Goal: Use online tool/utility: Use online tool/utility

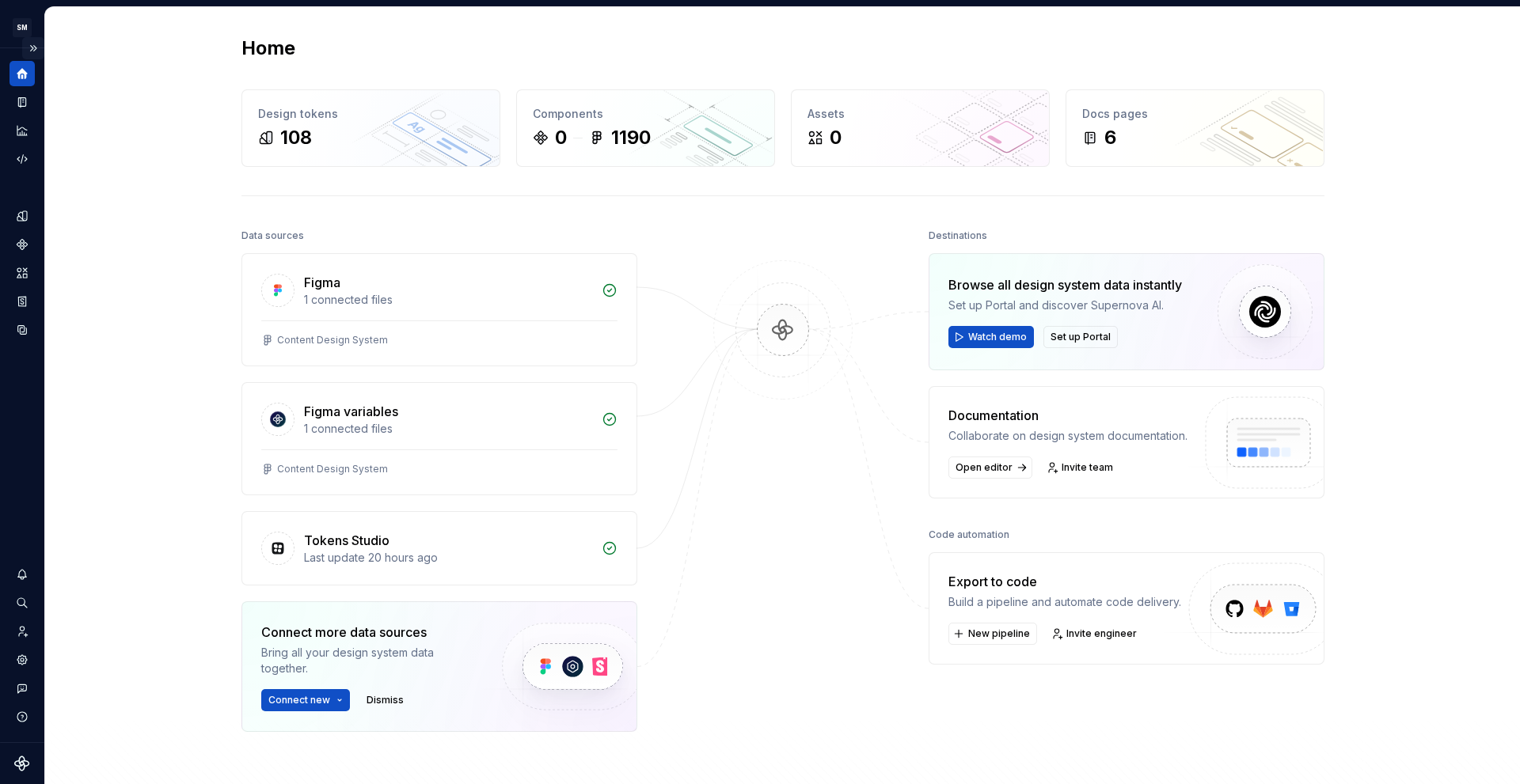
click at [27, 49] on button "Expand sidebar" at bounding box center [33, 48] width 22 height 22
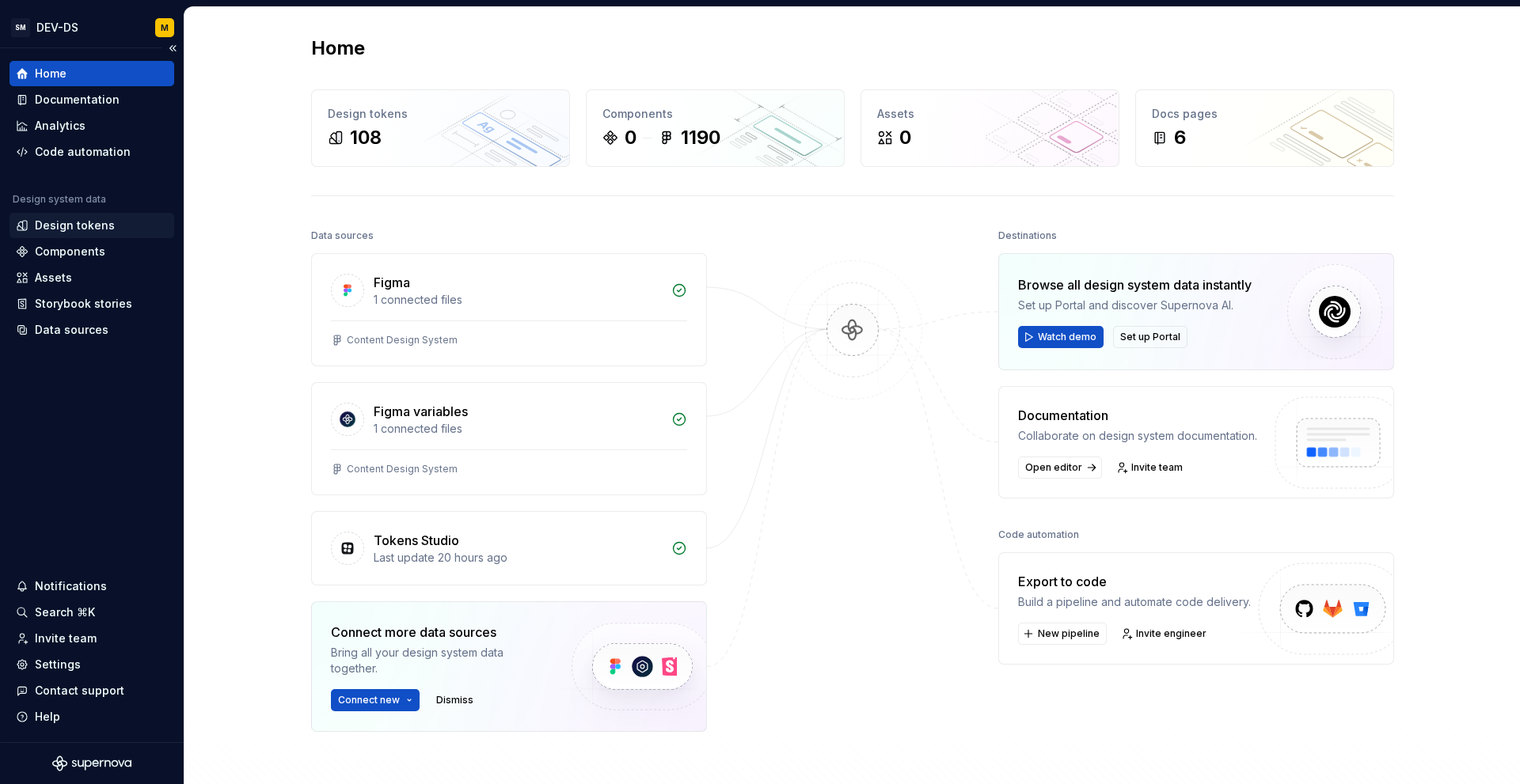
click at [63, 222] on div "Design tokens" at bounding box center [75, 225] width 80 height 16
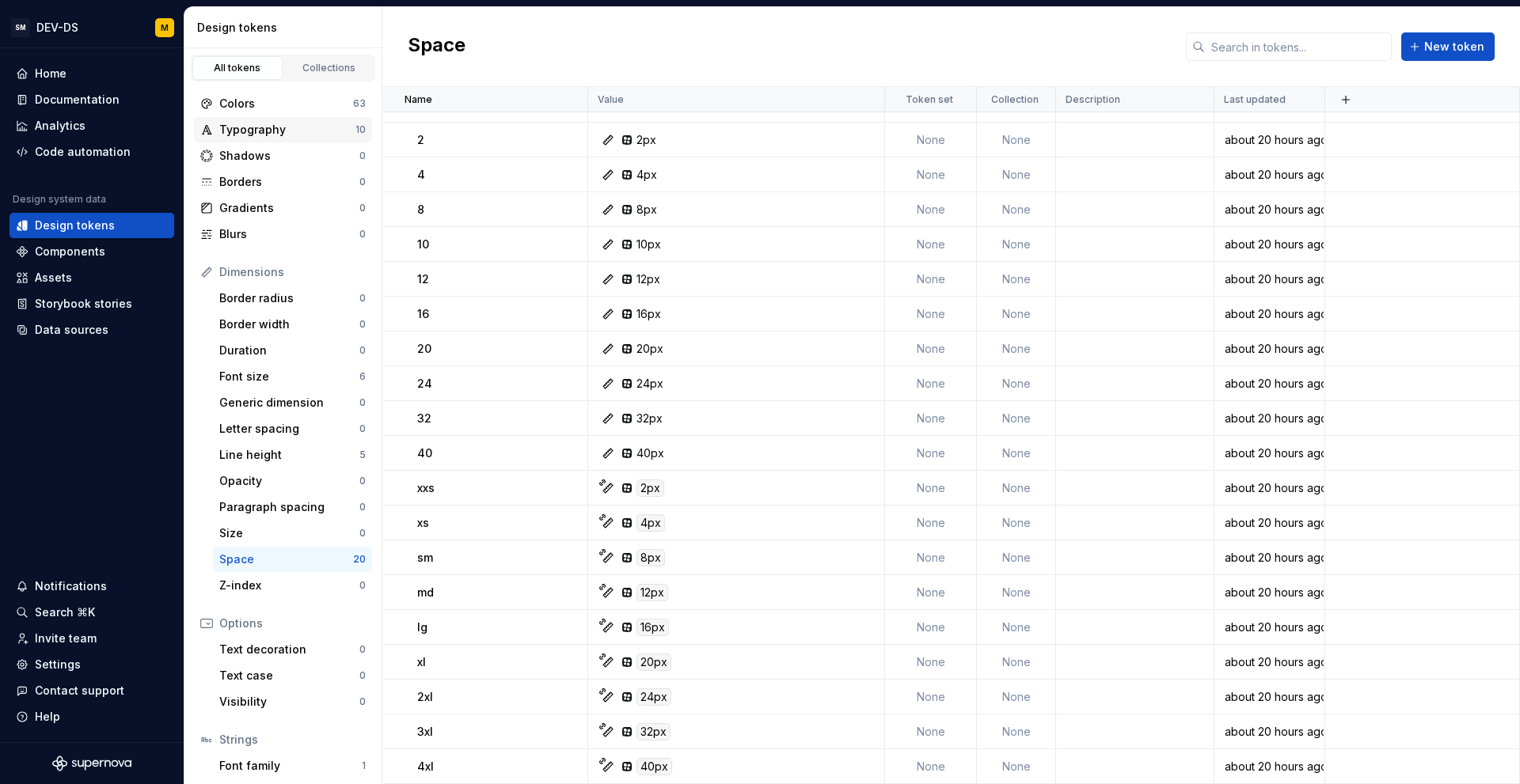
click at [245, 124] on div "Typography" at bounding box center [288, 130] width 136 height 16
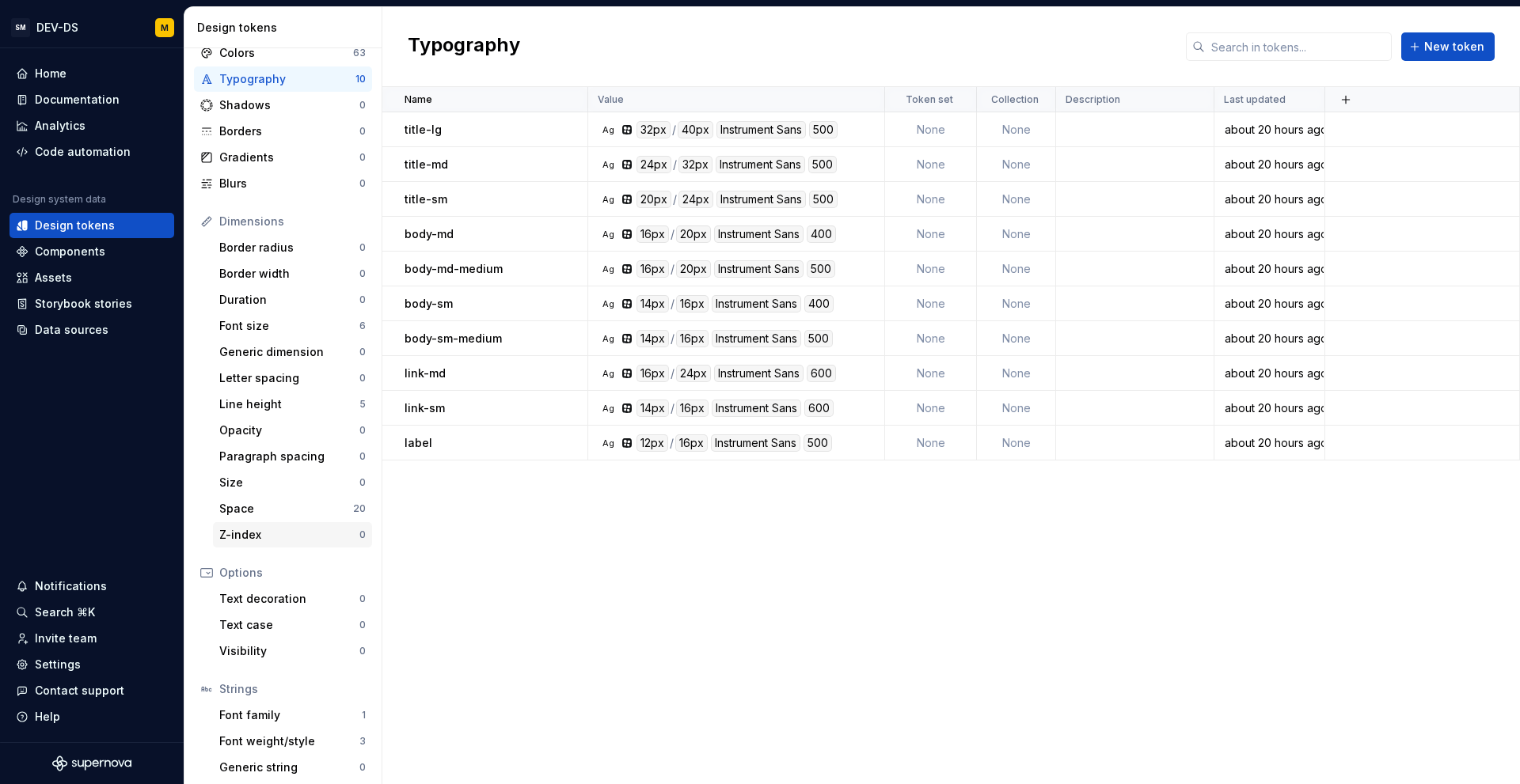
scroll to position [82, 0]
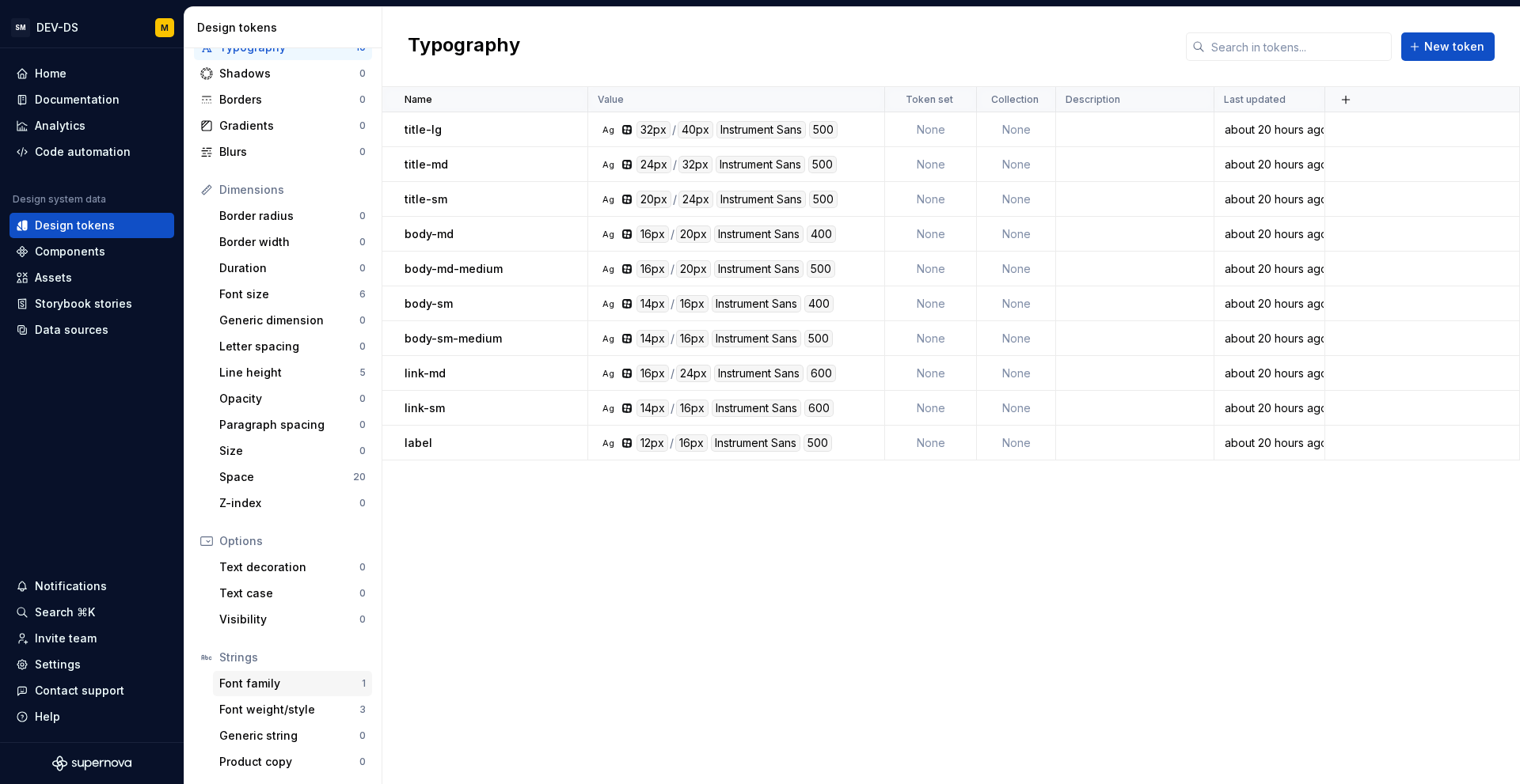
click at [269, 684] on div "Font family" at bounding box center [290, 683] width 142 height 16
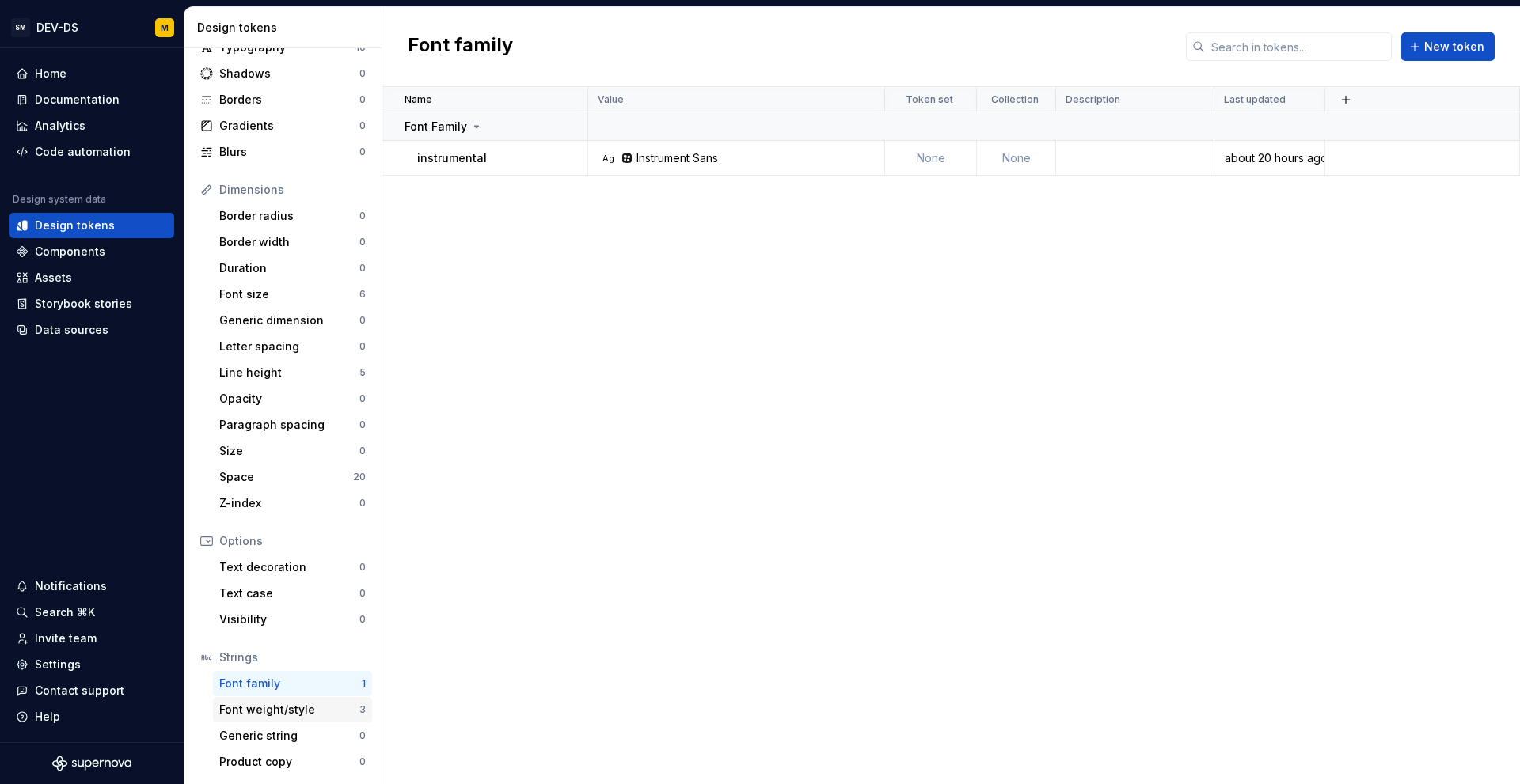
click at [289, 716] on div "Font weight/style" at bounding box center [289, 709] width 141 height 16
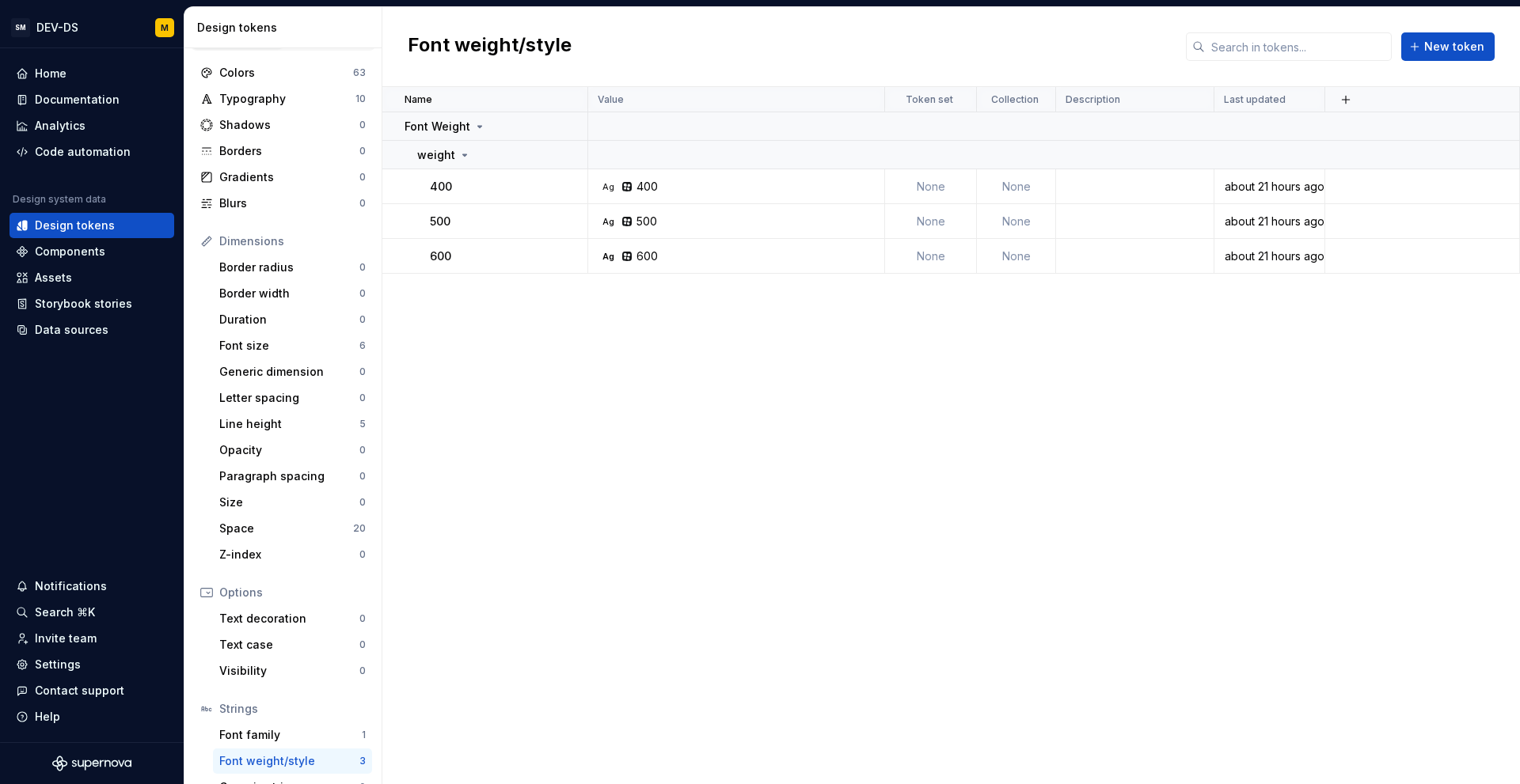
scroll to position [3, 0]
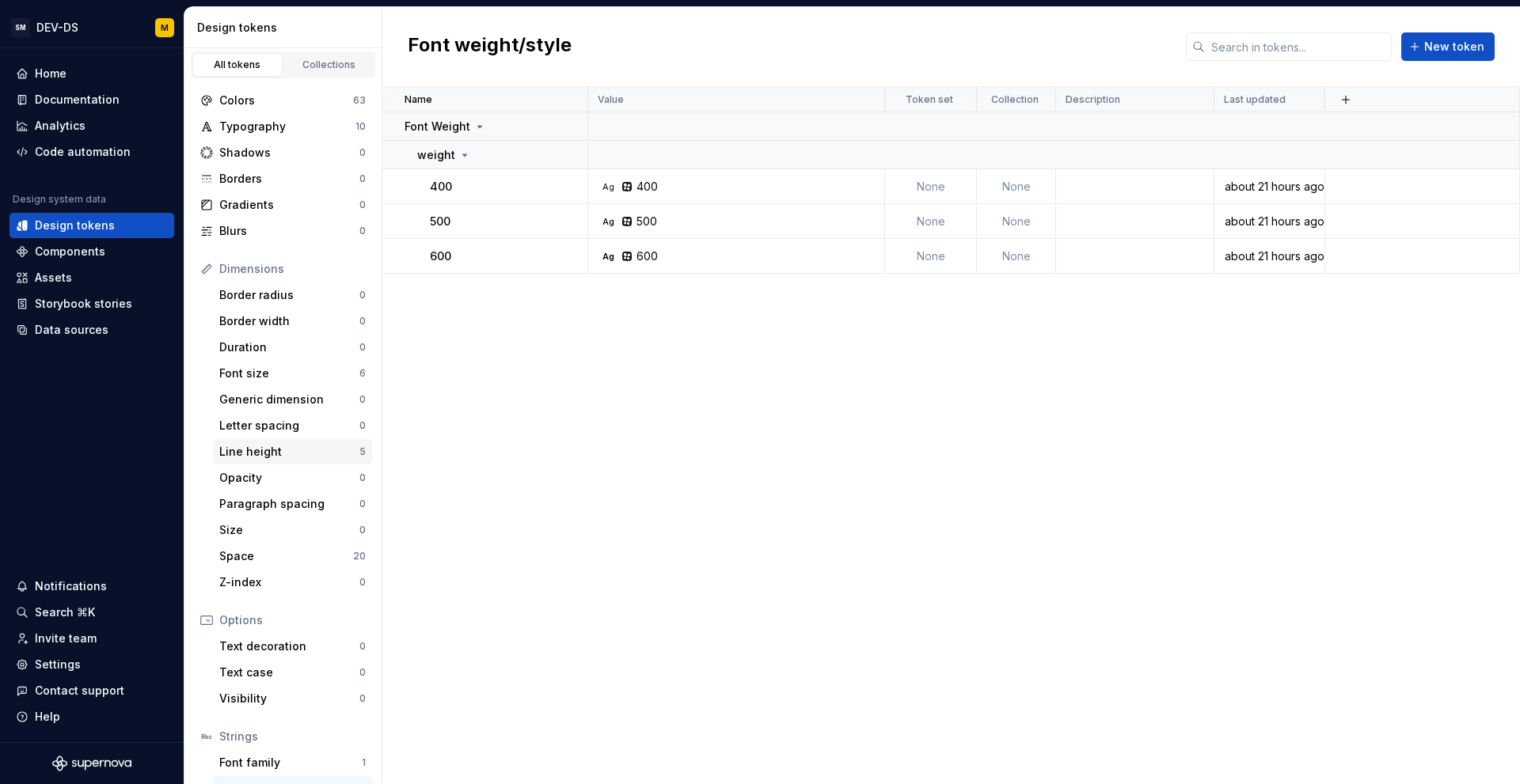
click at [263, 453] on div "Line height" at bounding box center [289, 451] width 141 height 16
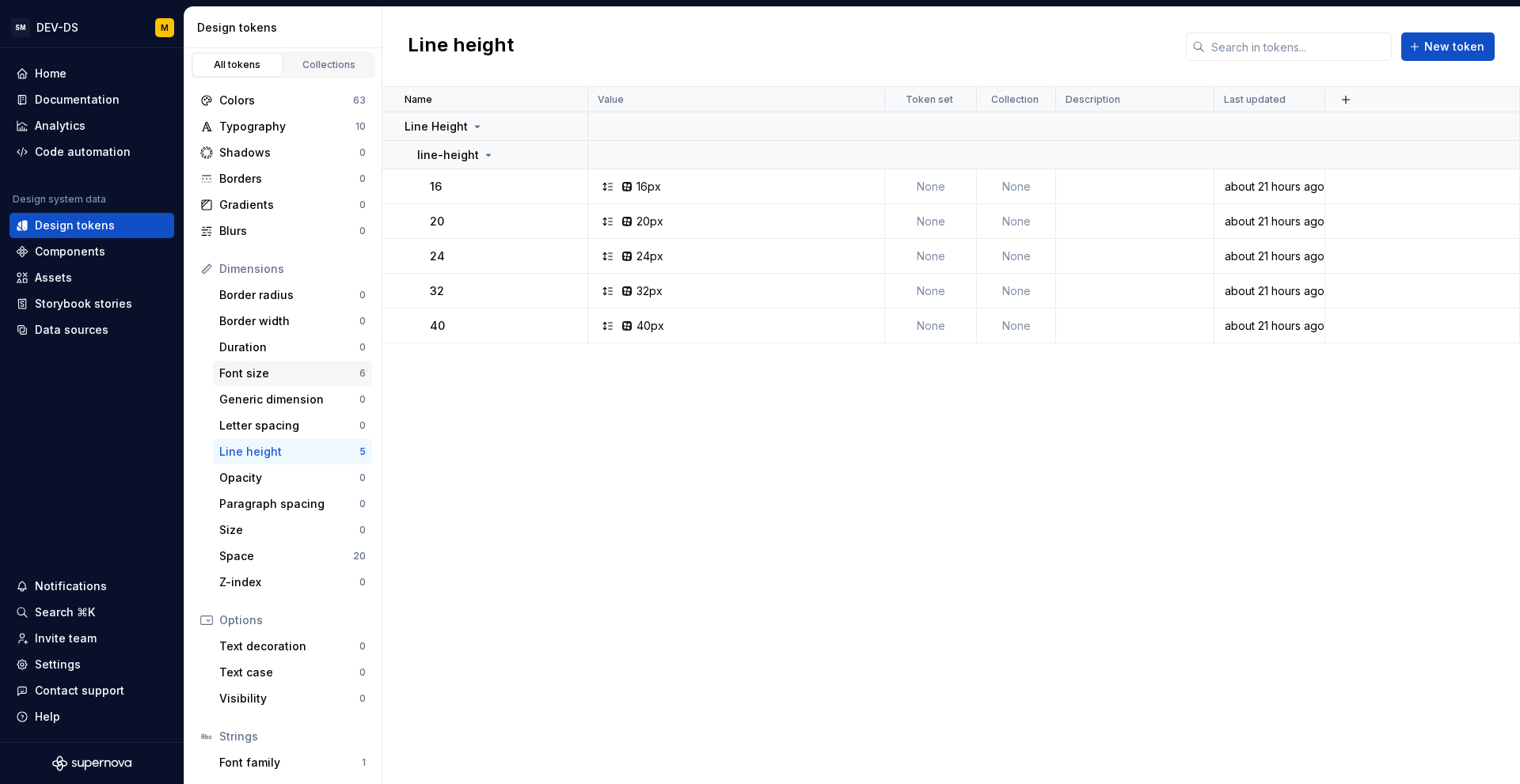
click at [270, 373] on div "Font size" at bounding box center [289, 373] width 141 height 16
click at [263, 130] on div "Typography" at bounding box center [288, 126] width 136 height 16
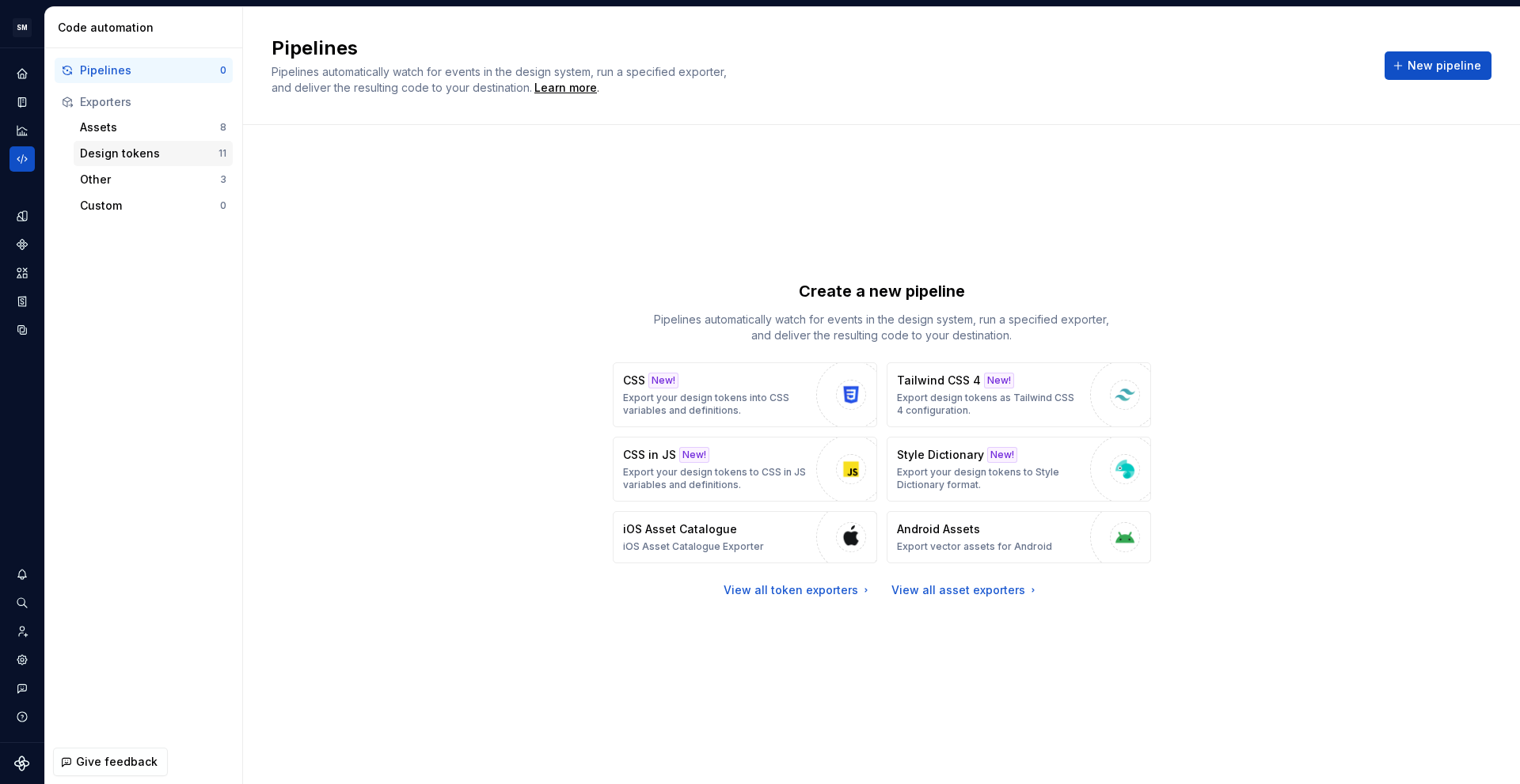
click at [116, 156] on div "Design tokens" at bounding box center [149, 153] width 139 height 16
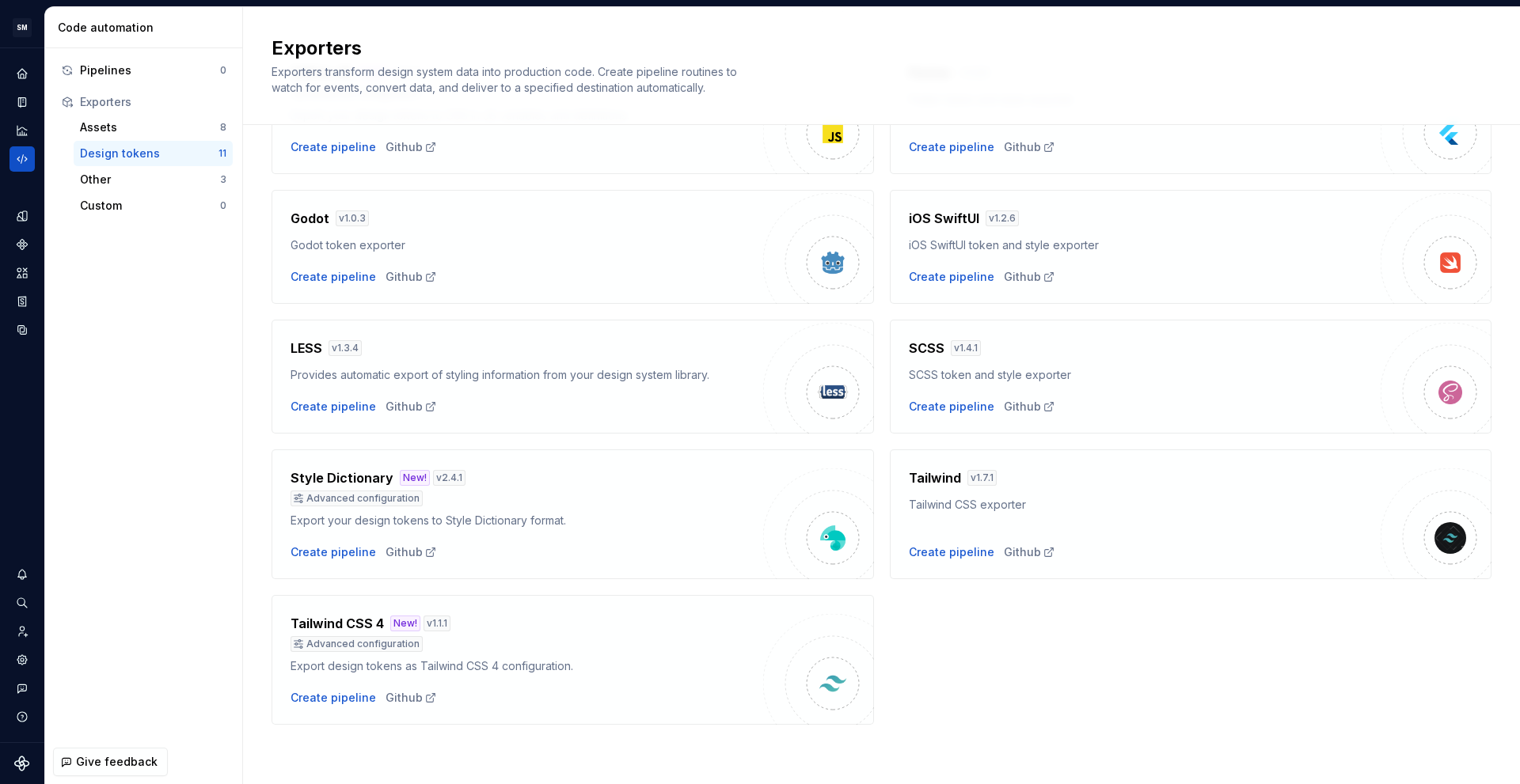
scroll to position [293, 0]
click at [328, 550] on div "Create pipeline" at bounding box center [333, 551] width 86 height 16
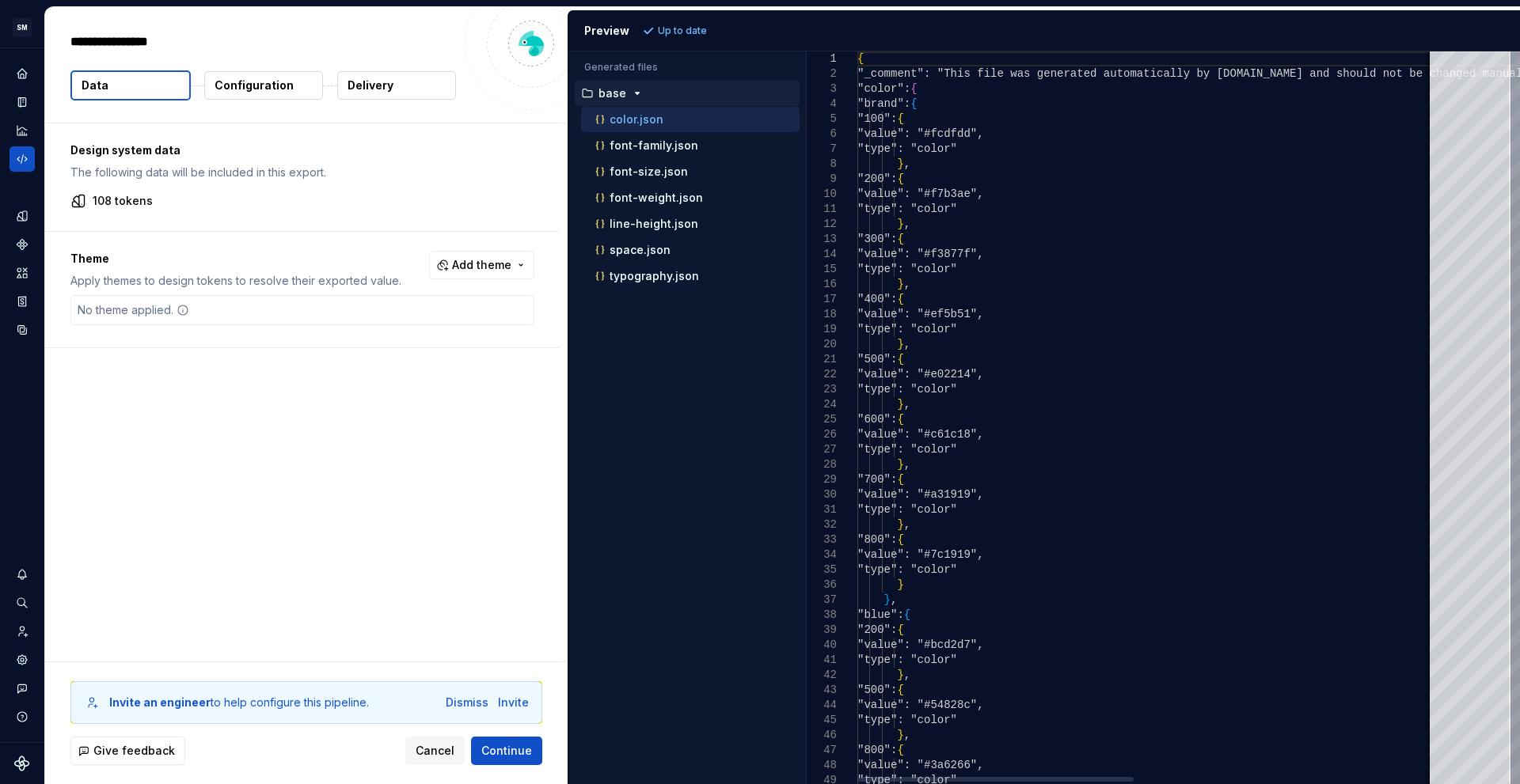
type textarea "*"
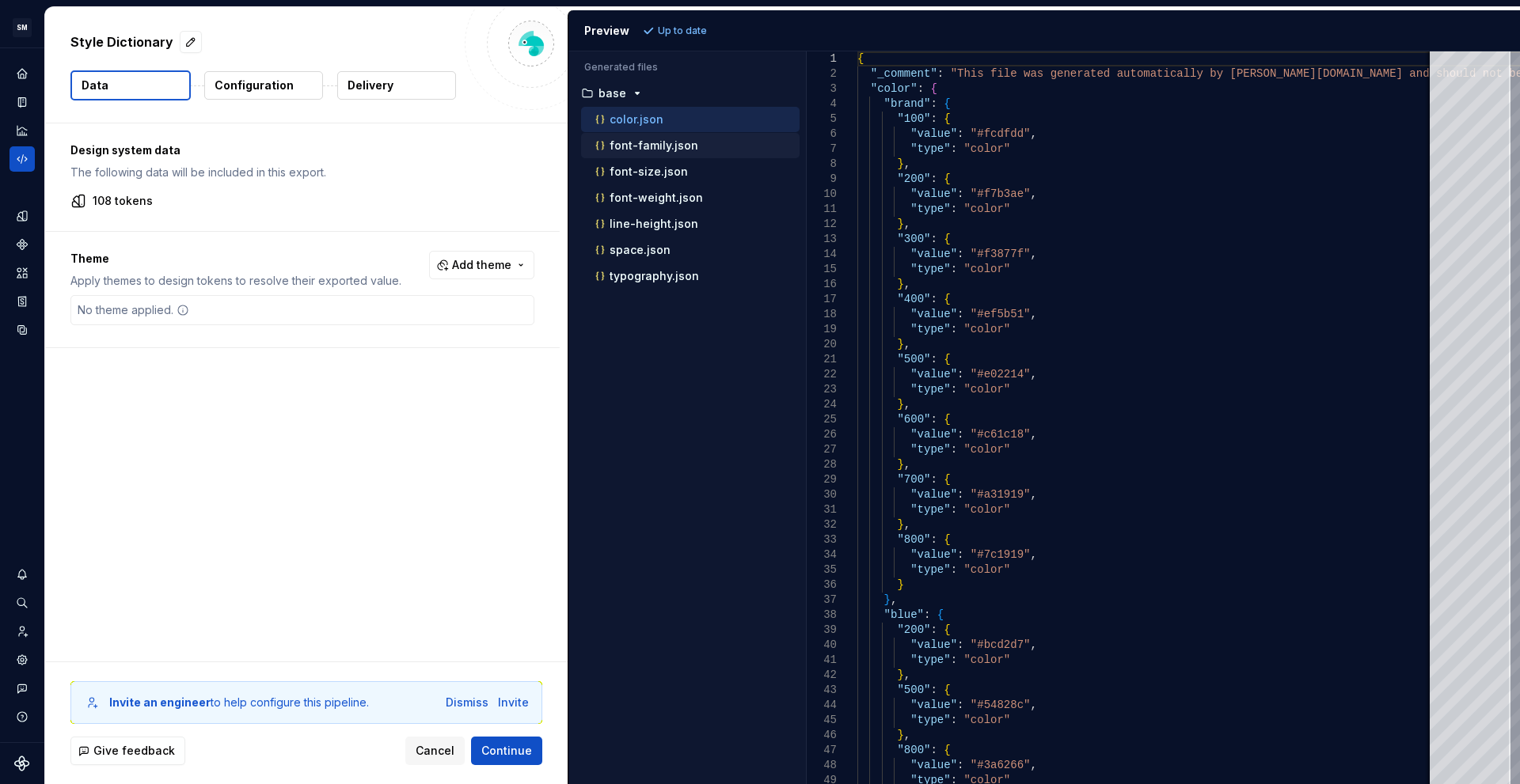
click at [673, 145] on p "font-family.json" at bounding box center [654, 145] width 89 height 12
type textarea "**********"
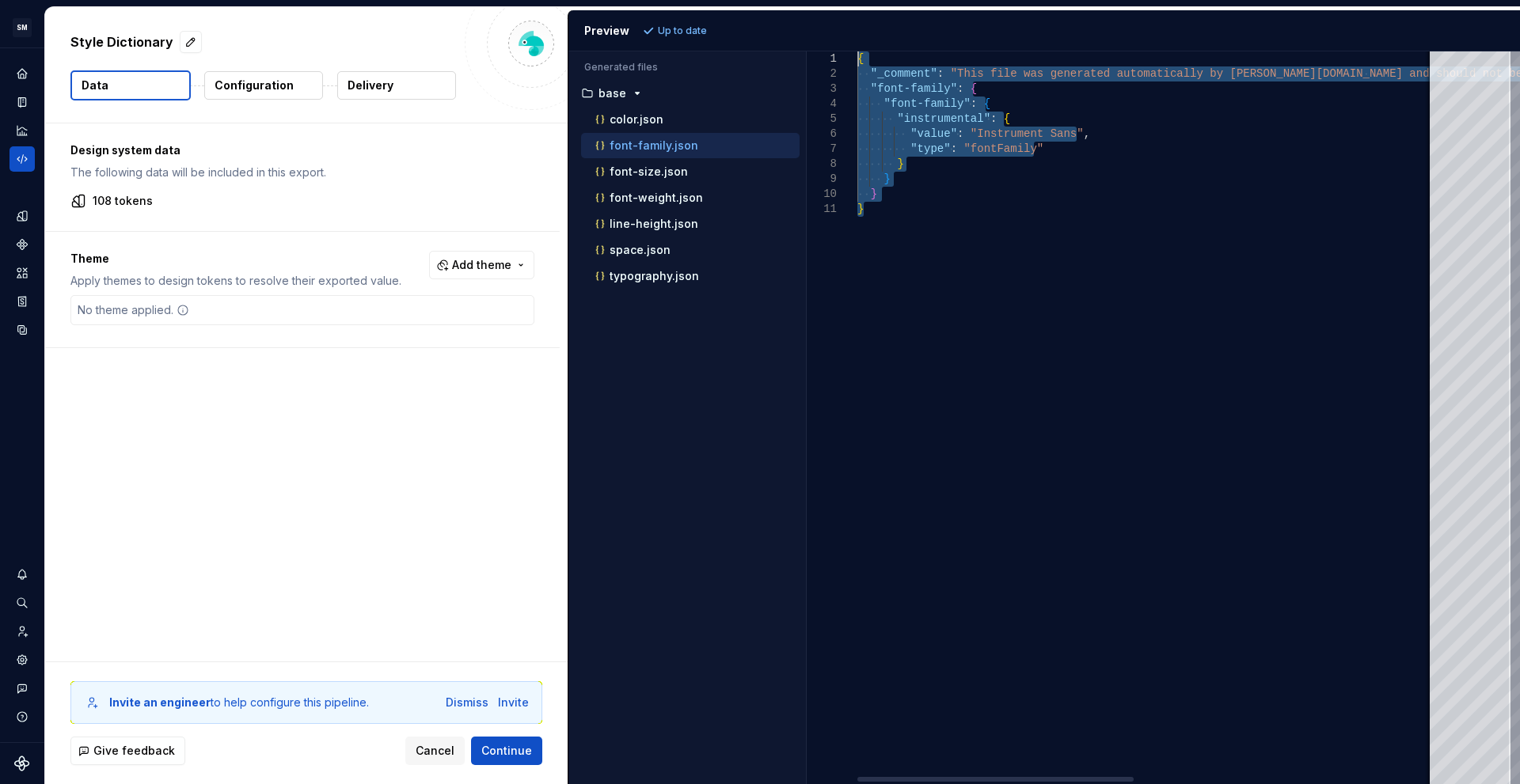
drag, startPoint x: 901, startPoint y: 244, endPoint x: 836, endPoint y: 59, distance: 196.1
click at [857, 59] on div "{ "_comment" : "This file was generated automatically by Supernov [DOMAIN_NAME]…" at bounding box center [1458, 418] width 1203 height 733
click at [659, 199] on p "font-weight.json" at bounding box center [656, 197] width 93 height 12
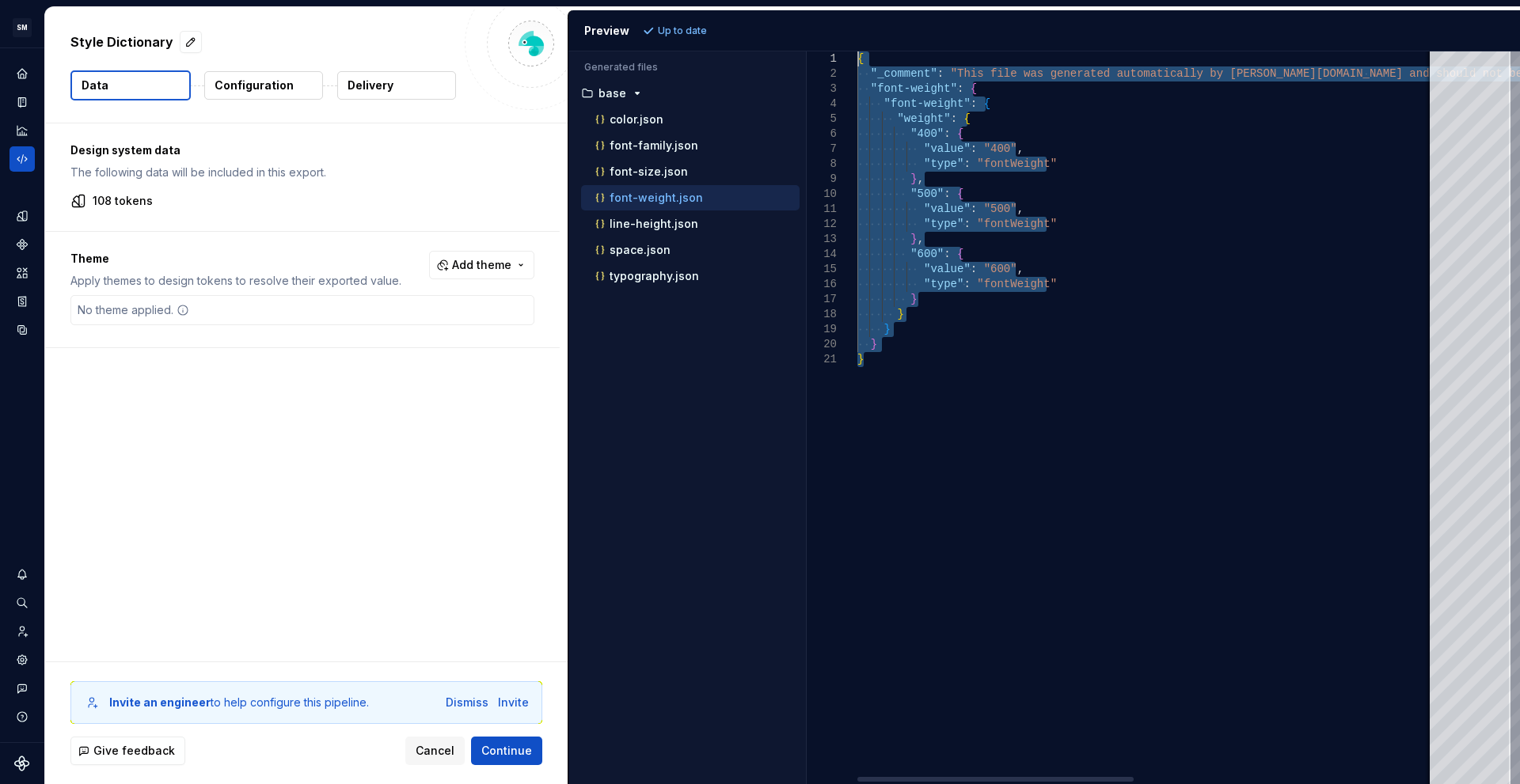
drag, startPoint x: 911, startPoint y: 398, endPoint x: 844, endPoint y: 47, distance: 357.3
click at [857, 52] on div "{ "_comment" : "This file was generated automatically by Supernov [DOMAIN_NAME]…" at bounding box center [1458, 418] width 1203 height 733
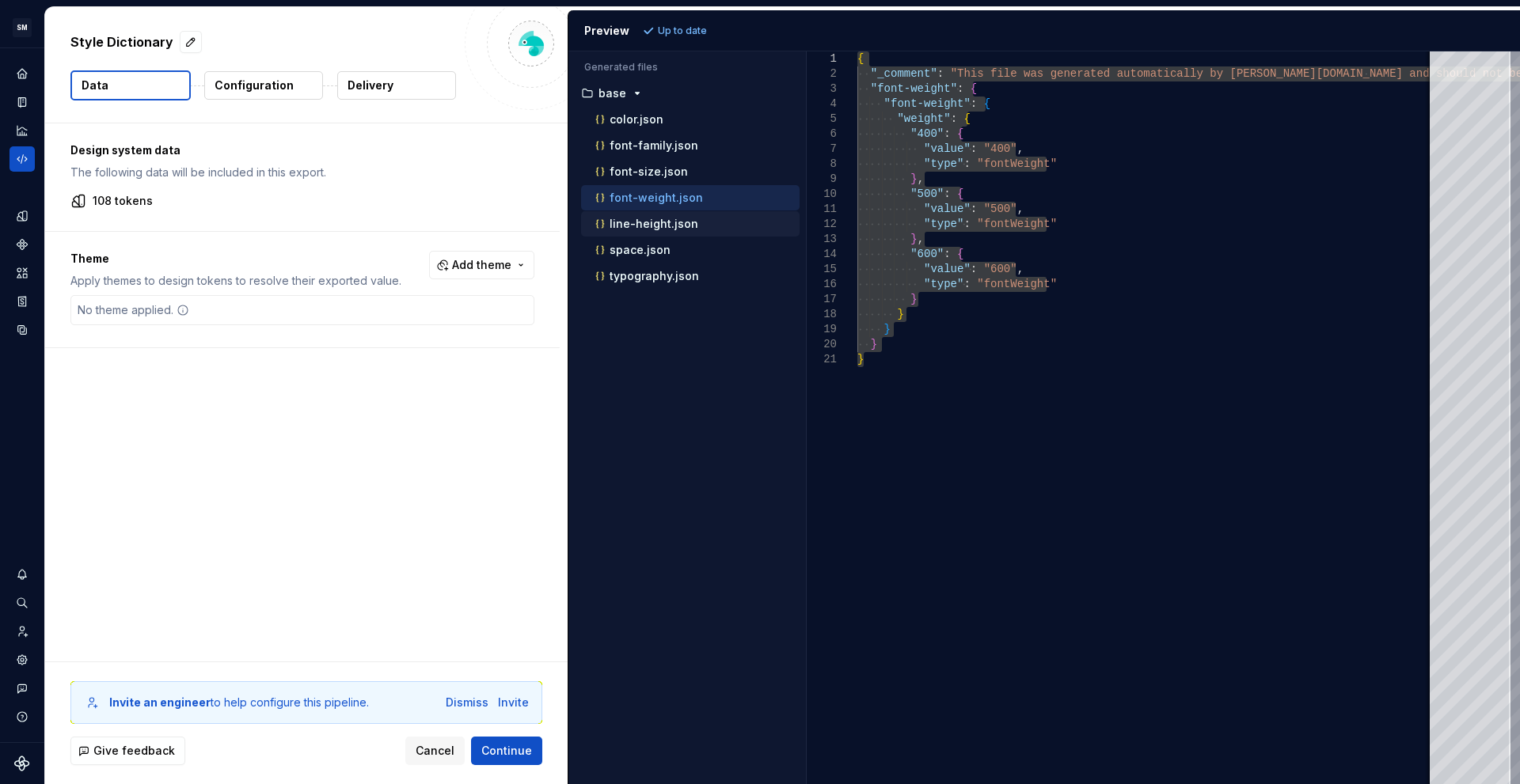
click at [649, 221] on p "line-height.json" at bounding box center [654, 224] width 89 height 12
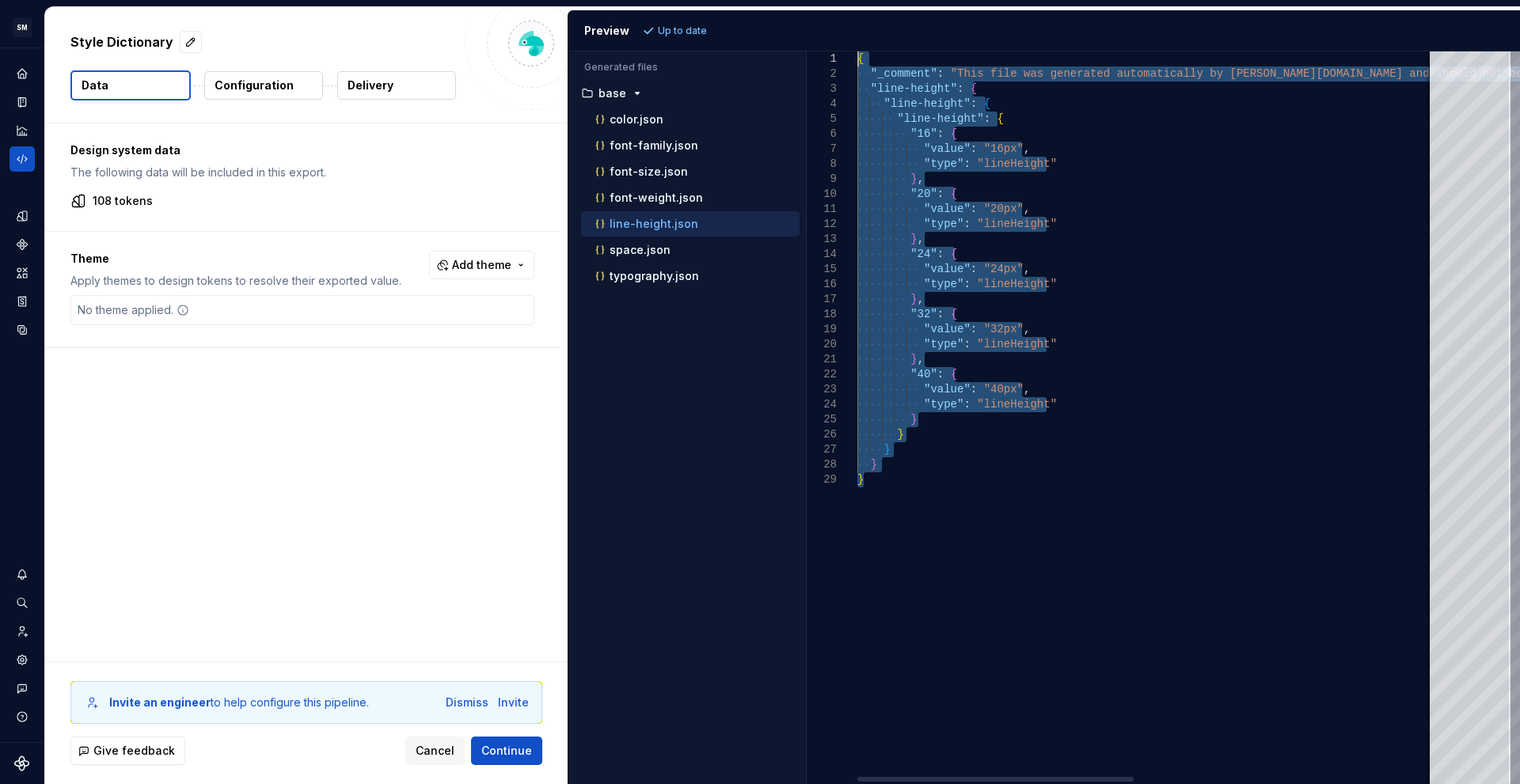
drag, startPoint x: 919, startPoint y: 491, endPoint x: 833, endPoint y: 58, distance: 441.5
click at [857, 58] on div "{ "_comment" : "This file was generated automatically by Supernov [DOMAIN_NAME]…" at bounding box center [1458, 418] width 1203 height 733
click at [641, 164] on div "font-size.json" at bounding box center [695, 171] width 207 height 16
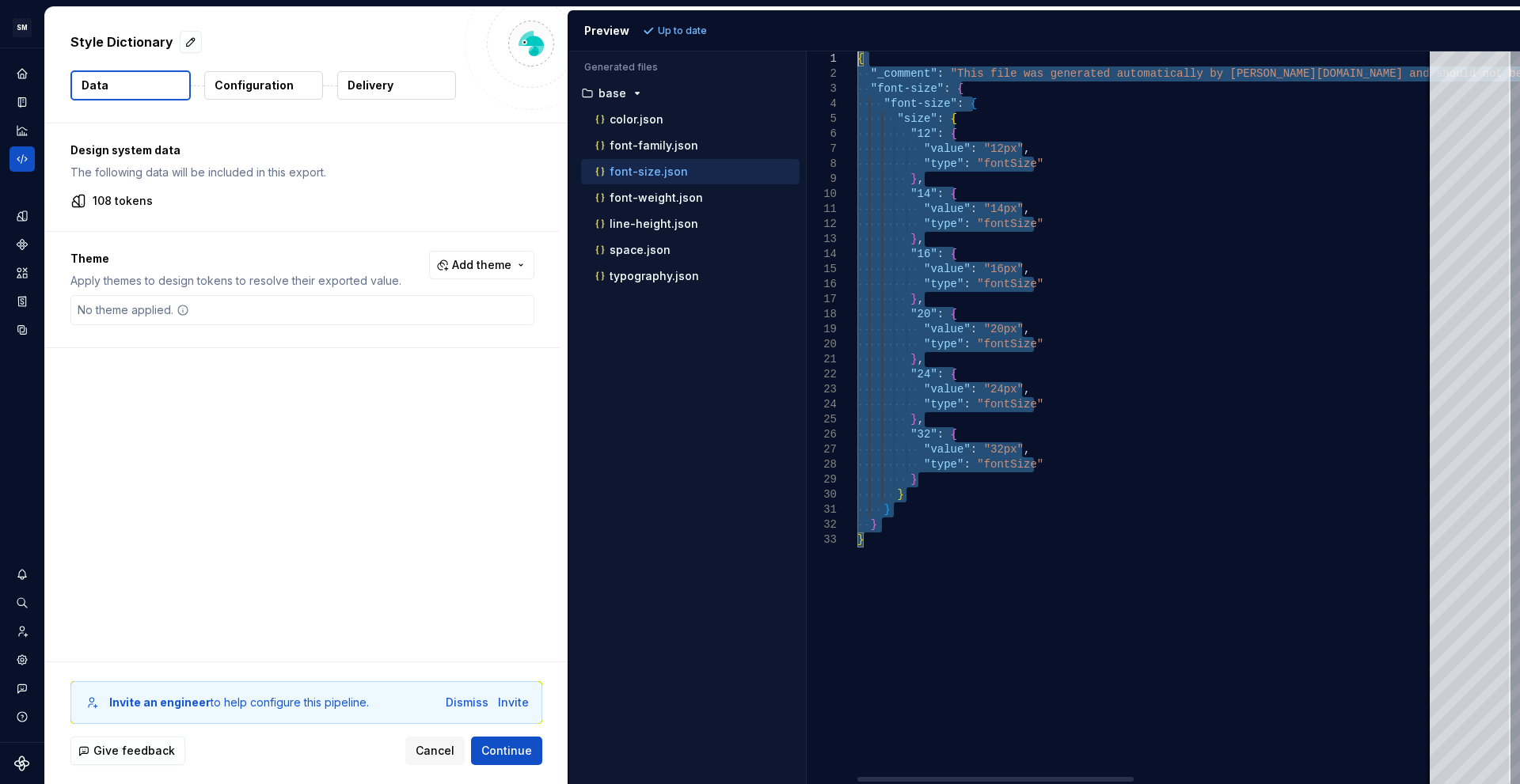
drag, startPoint x: 946, startPoint y: 584, endPoint x: 827, endPoint y: 29, distance: 567.6
click at [857, 52] on div "{ "_comment" : "This file was generated automatically by Supernov [DOMAIN_NAME]…" at bounding box center [1458, 418] width 1203 height 733
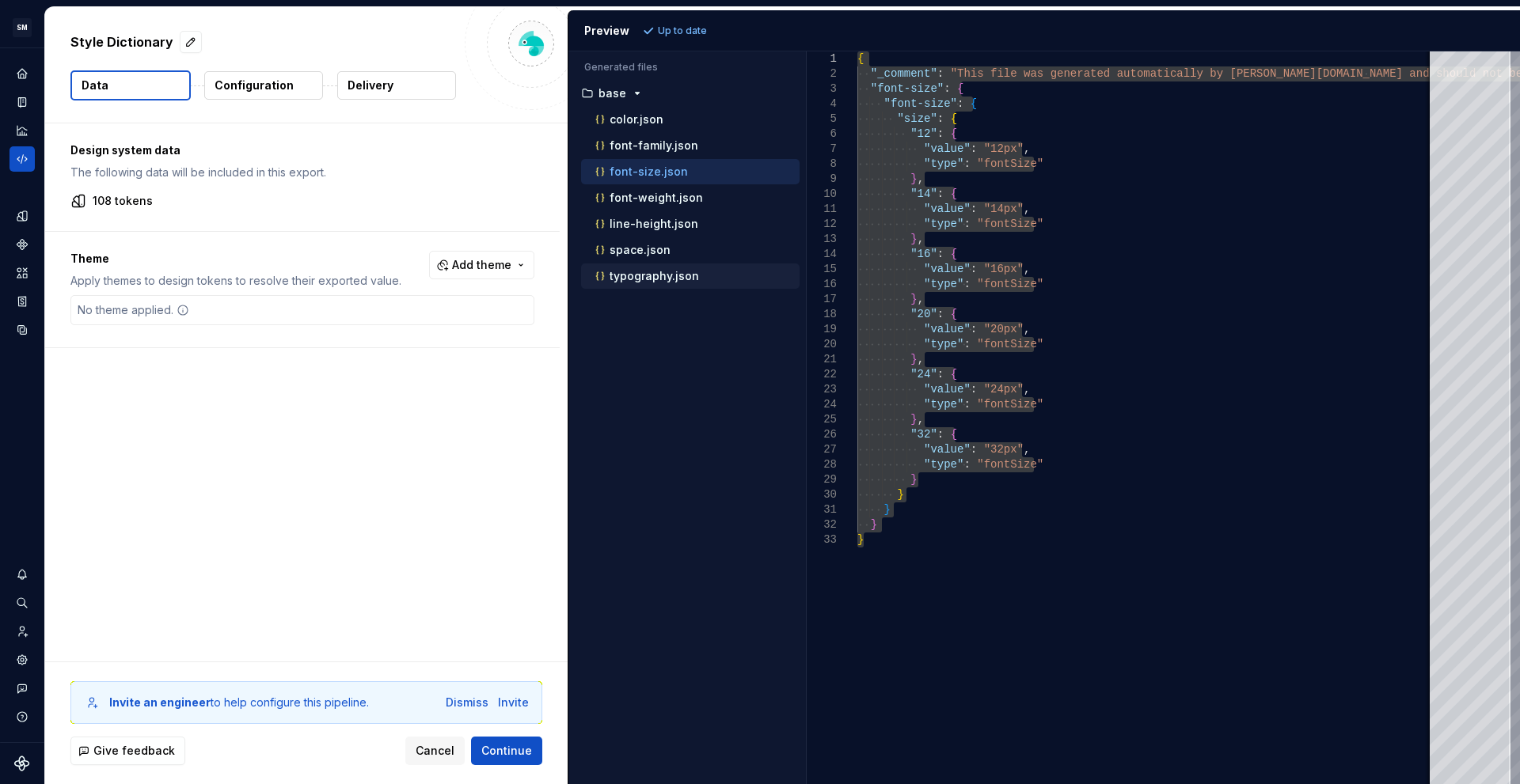
click at [638, 277] on p "typography.json" at bounding box center [654, 276] width 90 height 12
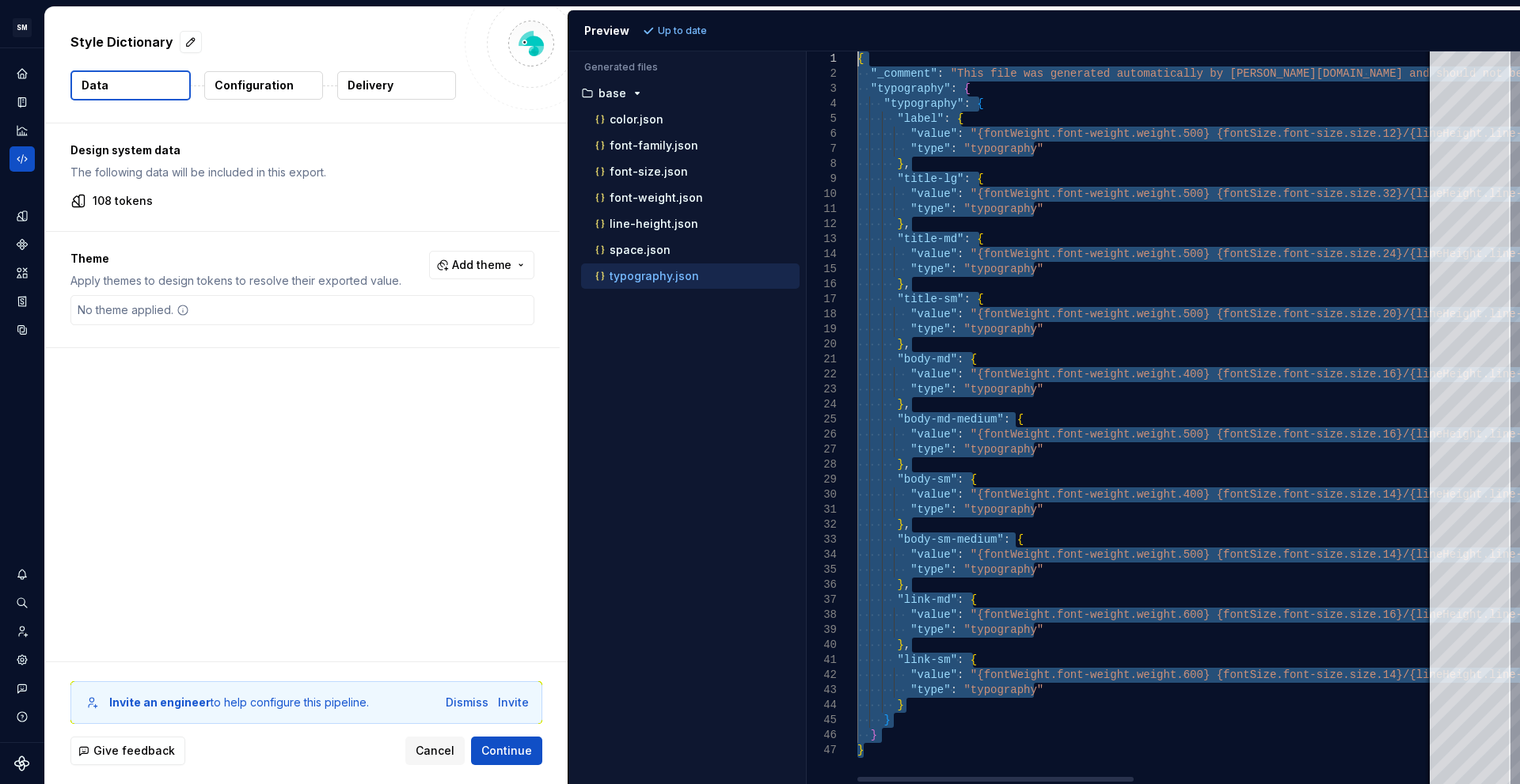
drag, startPoint x: 945, startPoint y: 761, endPoint x: 767, endPoint y: 17, distance: 765.0
click at [857, 52] on div "{ "_comment" : "This file was generated automatically by Supernov [DOMAIN_NAME]…" at bounding box center [1458, 418] width 1203 height 733
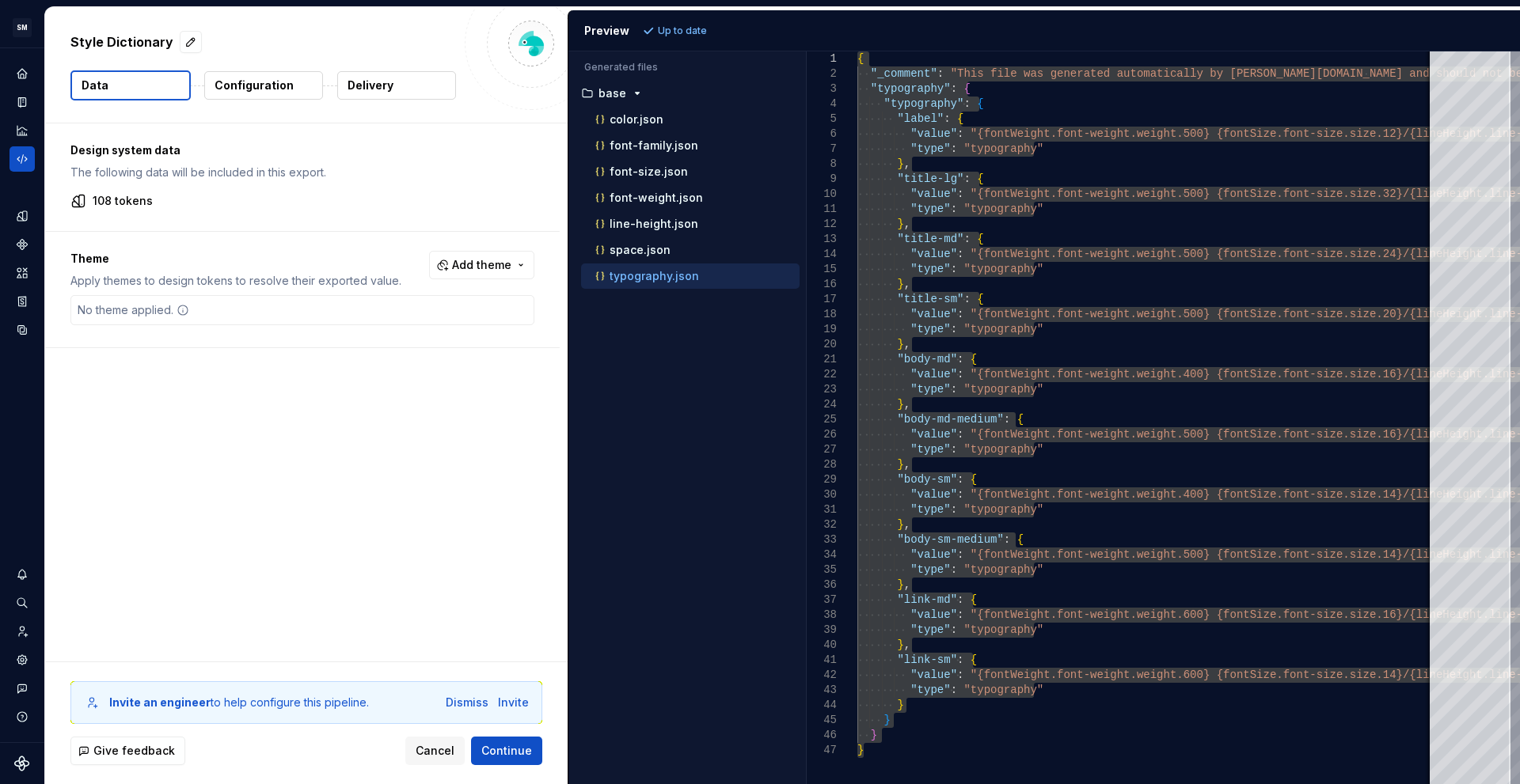
type textarea "**********"
